Goal: Find specific page/section: Find specific page/section

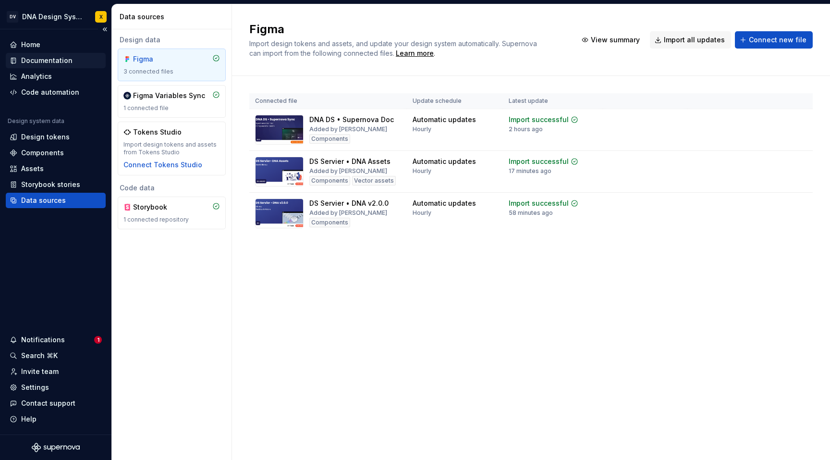
click at [43, 61] on div "Documentation" at bounding box center [46, 61] width 51 height 10
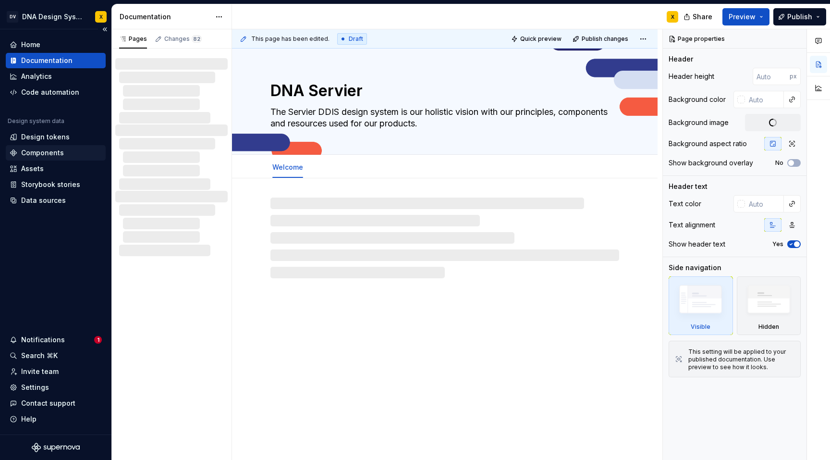
type textarea "*"
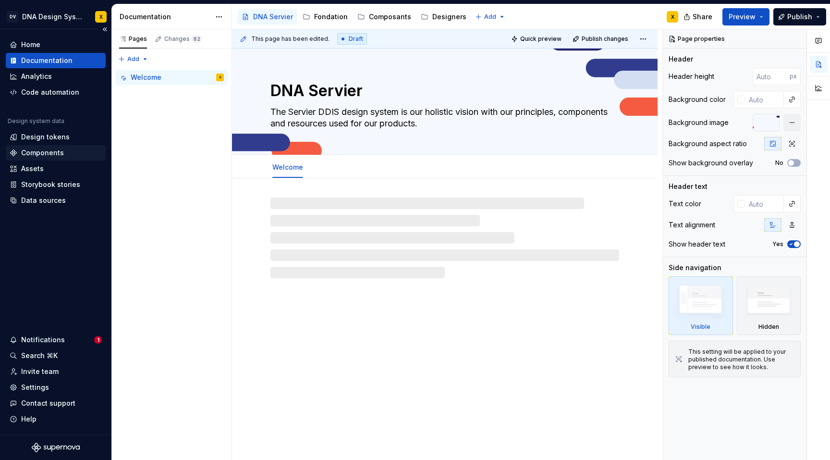
click at [37, 155] on div "Components" at bounding box center [42, 153] width 43 height 10
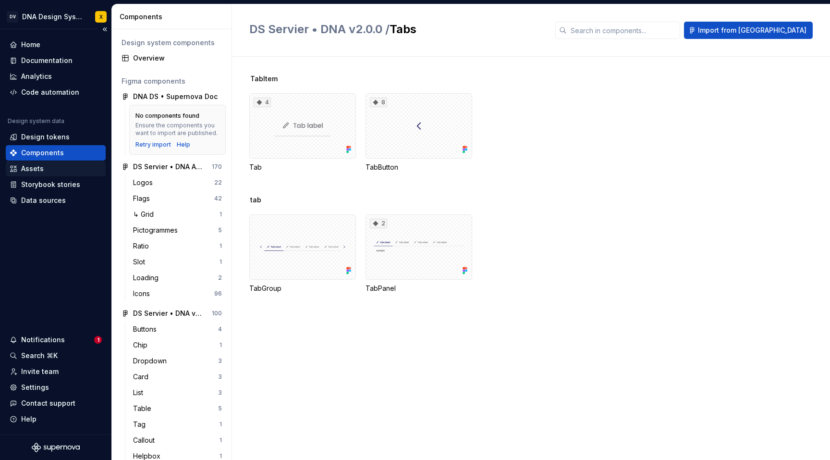
click at [34, 170] on div "Assets" at bounding box center [32, 169] width 23 height 10
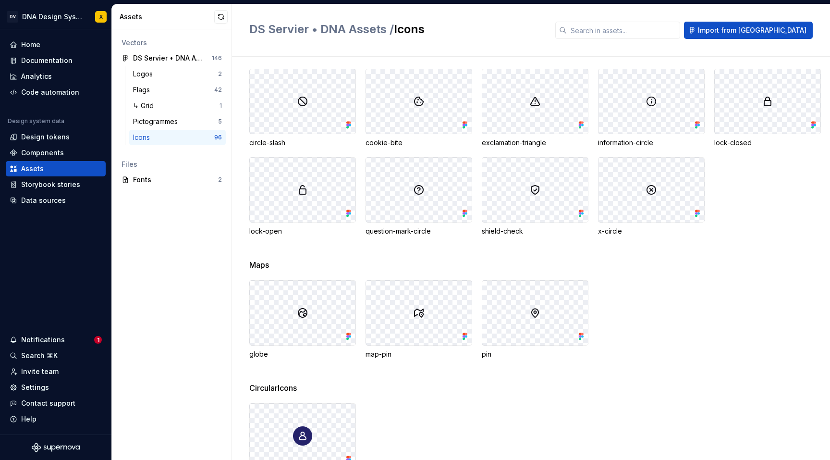
scroll to position [1784, 0]
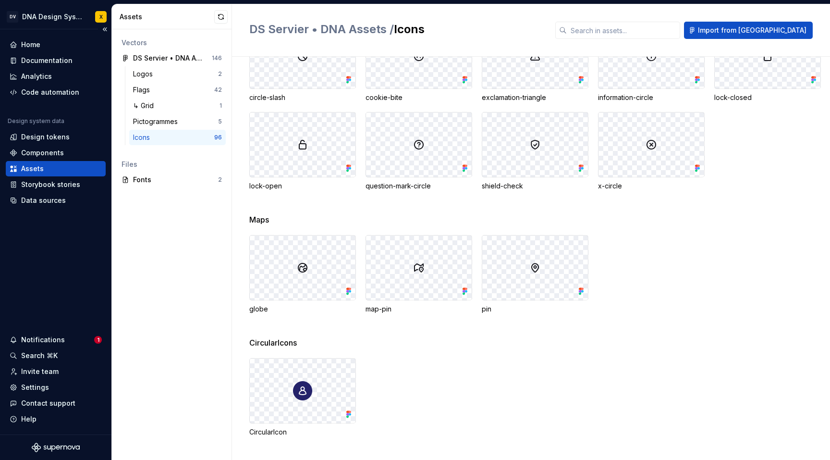
click at [42, 160] on div "Design system data Design tokens Components Assets Storybook stories Data sourc…" at bounding box center [56, 162] width 100 height 91
click at [41, 157] on div "Components" at bounding box center [42, 153] width 43 height 10
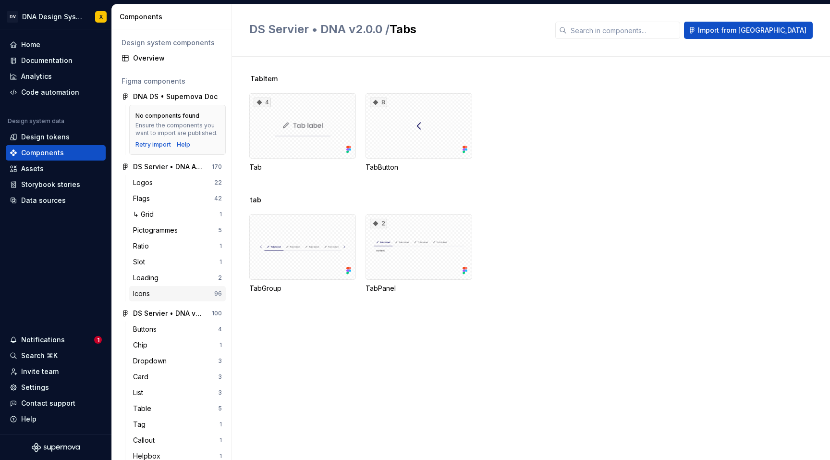
click at [149, 292] on div "Icons" at bounding box center [143, 294] width 21 height 10
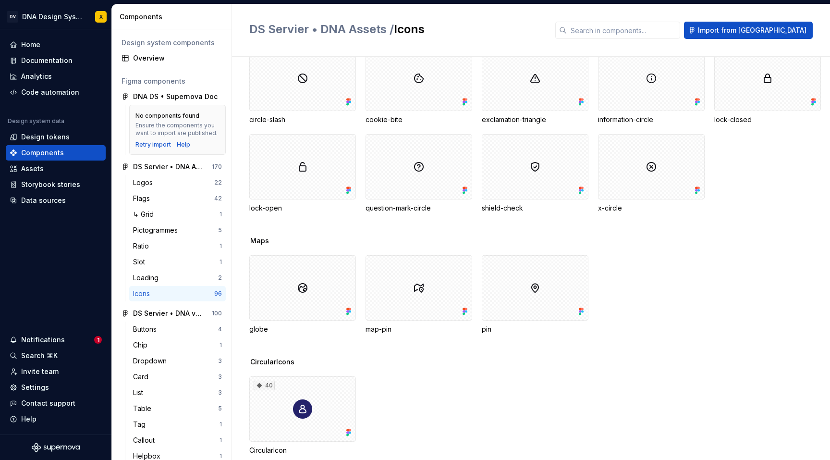
scroll to position [1771, 0]
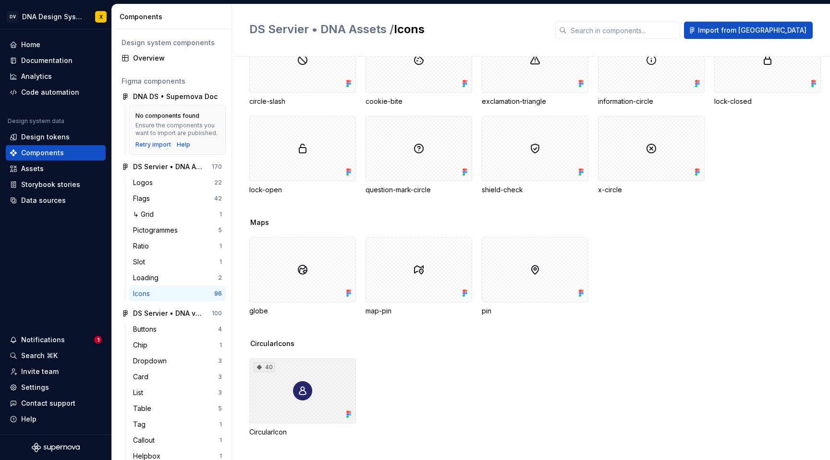
click at [281, 397] on div "40" at bounding box center [302, 390] width 107 height 65
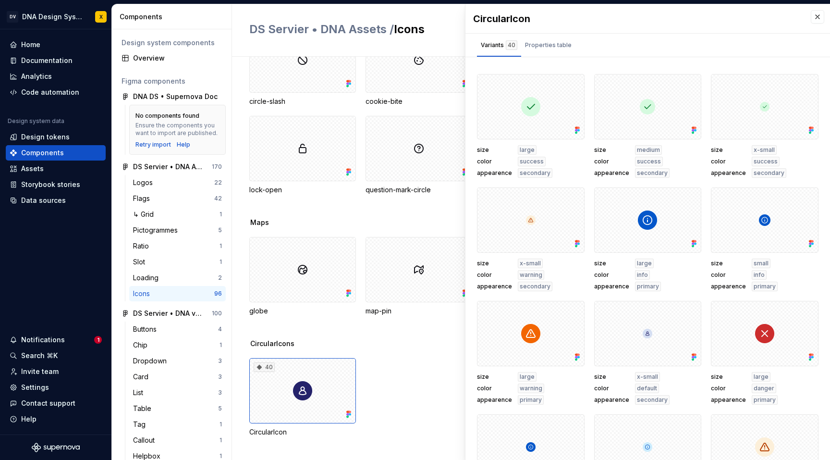
scroll to position [1186, 0]
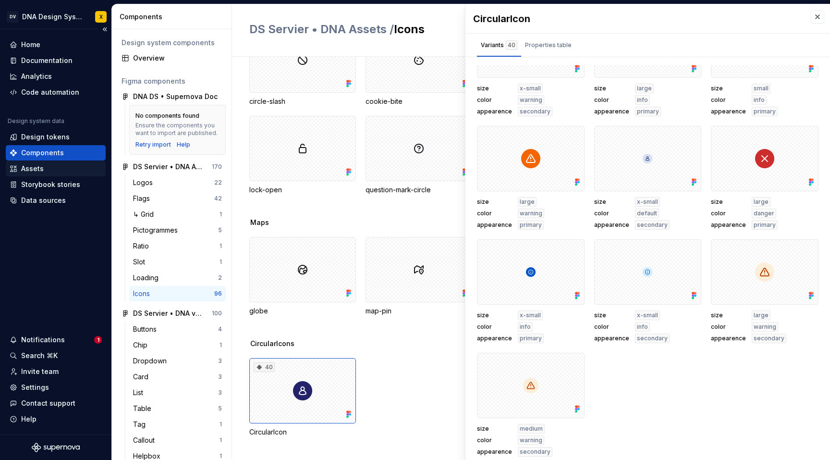
click at [39, 172] on div "Assets" at bounding box center [32, 169] width 23 height 10
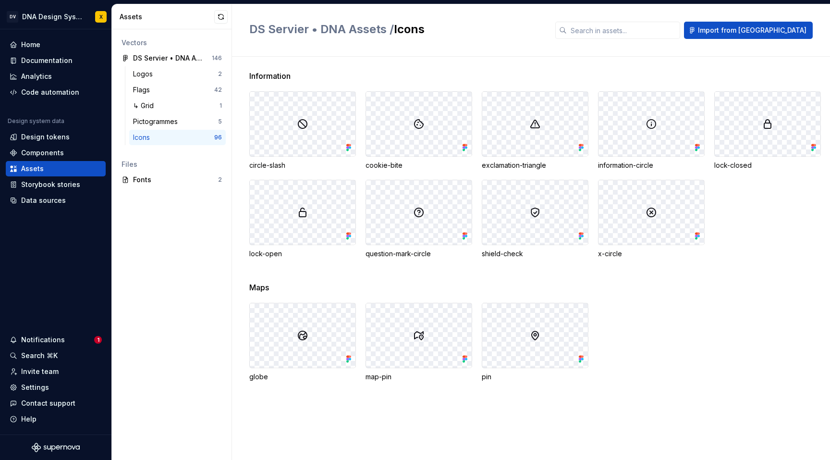
scroll to position [1784, 0]
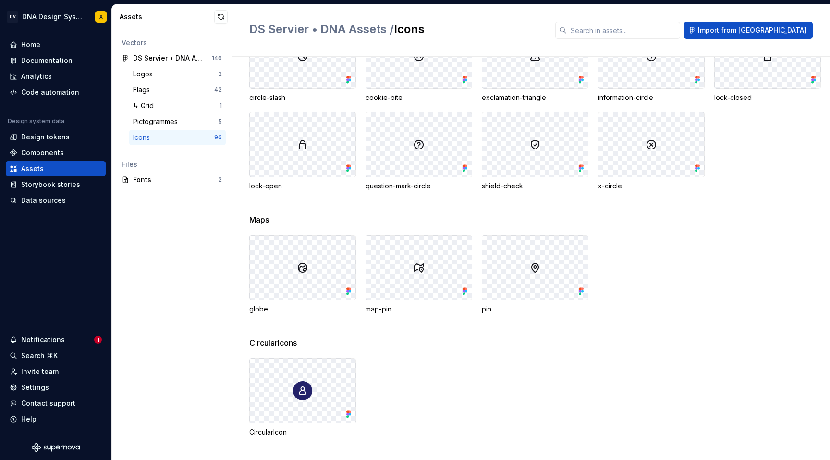
click at [265, 385] on div at bounding box center [303, 390] width 106 height 64
click at [51, 157] on div "Components" at bounding box center [42, 153] width 43 height 10
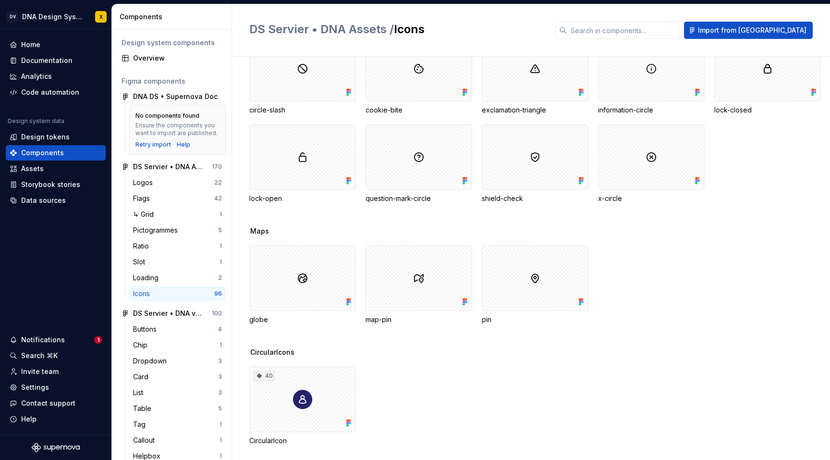
scroll to position [1771, 0]
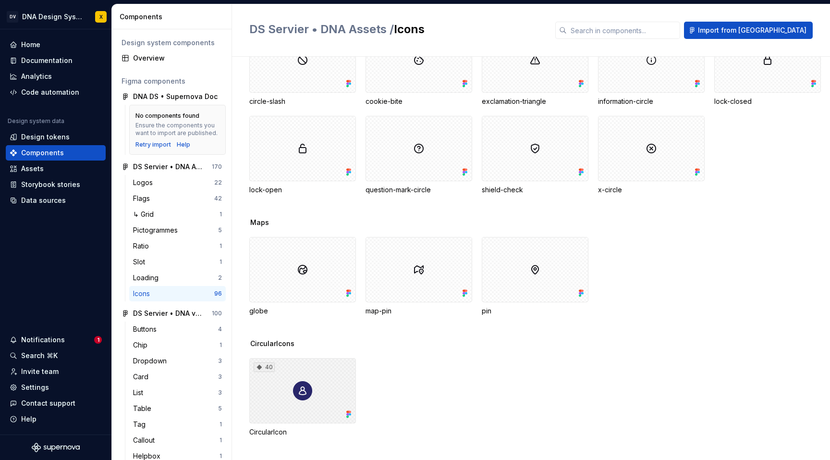
click at [300, 369] on div "40" at bounding box center [302, 390] width 107 height 65
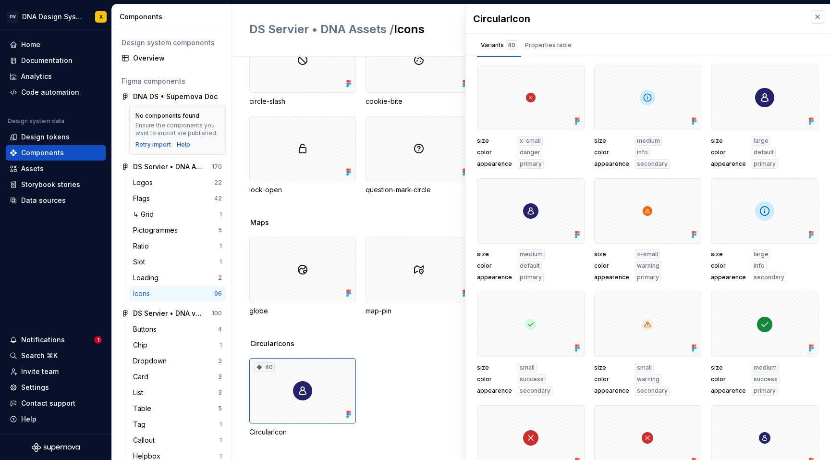
click at [821, 18] on button "button" at bounding box center [817, 16] width 13 height 13
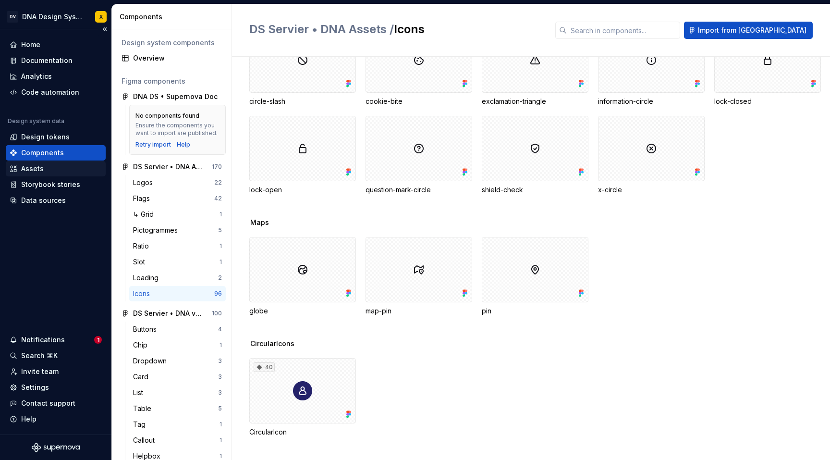
click at [37, 169] on div "Assets" at bounding box center [32, 169] width 23 height 10
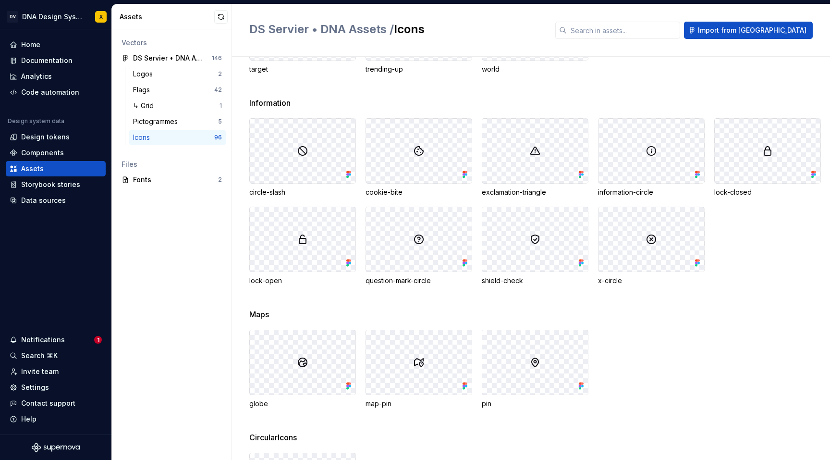
scroll to position [1784, 0]
